Goal: Transaction & Acquisition: Purchase product/service

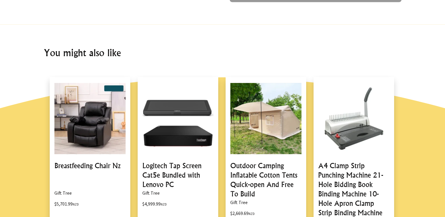
scroll to position [427, 0]
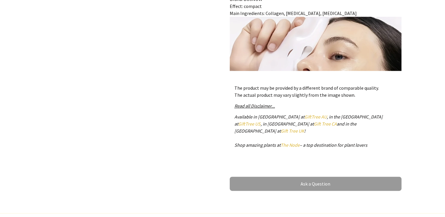
scroll to position [206, 0]
